Goal: Information Seeking & Learning: Learn about a topic

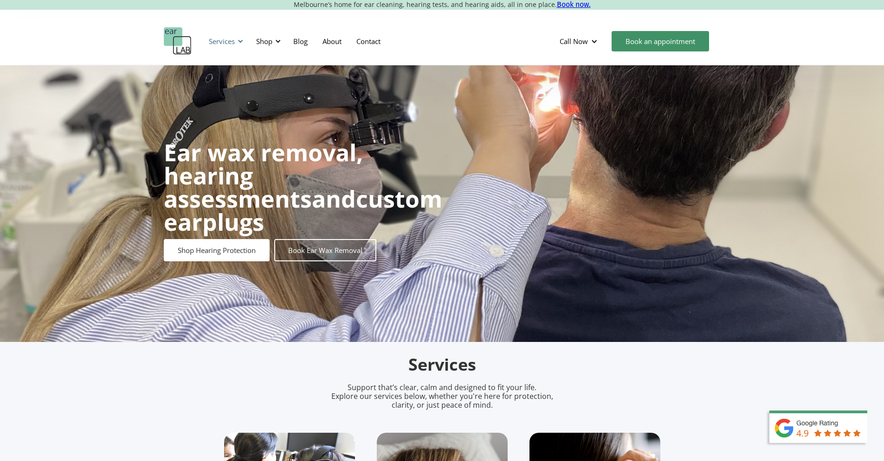
click at [229, 40] on div "Services" at bounding box center [222, 41] width 26 height 9
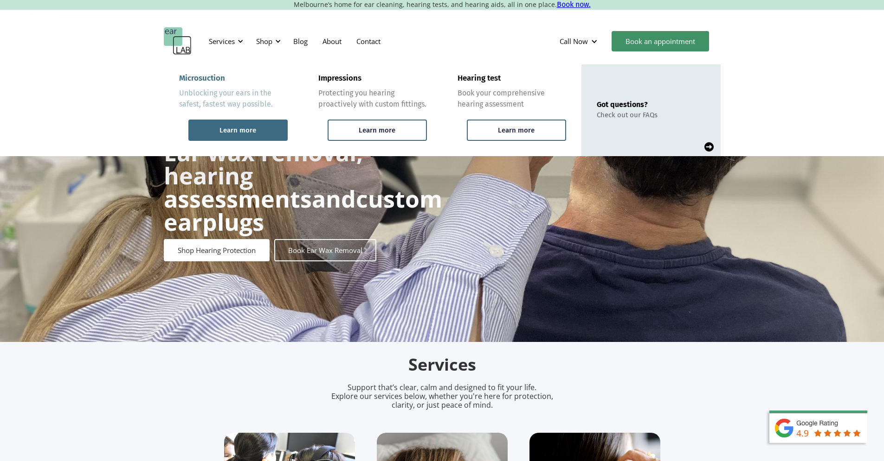
click at [264, 125] on div "Learn more" at bounding box center [237, 130] width 99 height 21
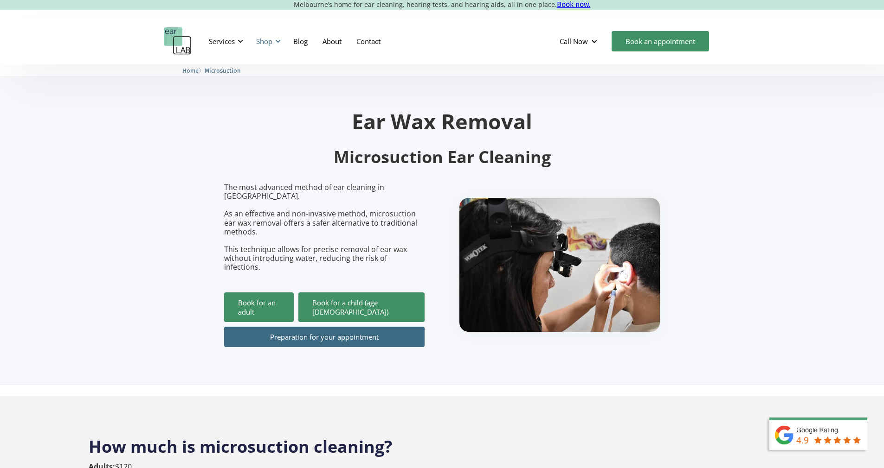
click at [263, 46] on div "Shop" at bounding box center [266, 41] width 33 height 28
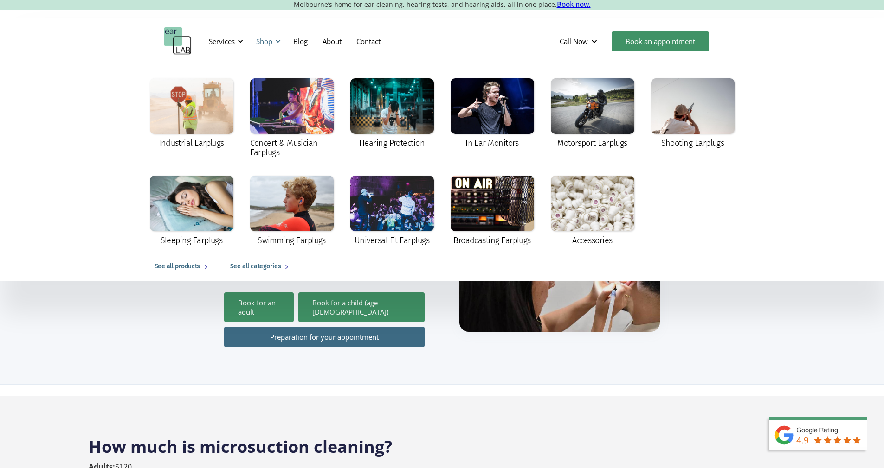
click at [270, 40] on div "Shop" at bounding box center [264, 41] width 16 height 9
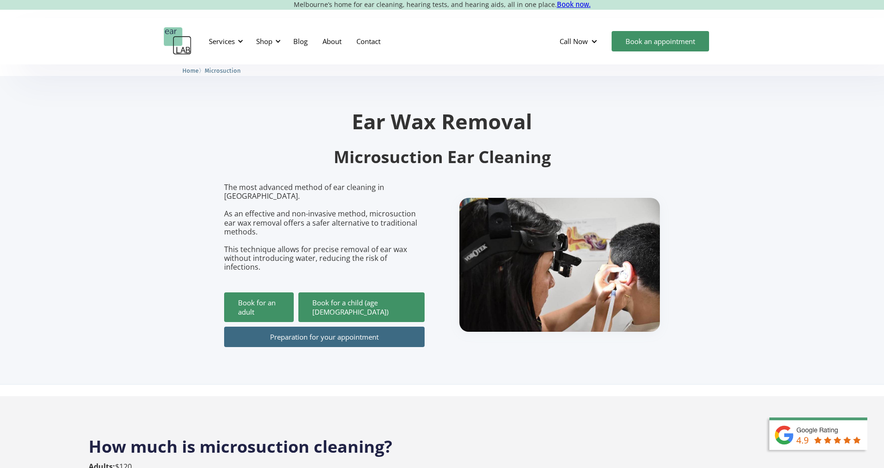
click at [147, 59] on div "Services Microsuction Unblocking your ears in the safest, fastest way possible.…" at bounding box center [442, 41] width 884 height 46
click at [183, 38] on img "home" at bounding box center [178, 41] width 28 height 28
